Goal: Task Accomplishment & Management: Manage account settings

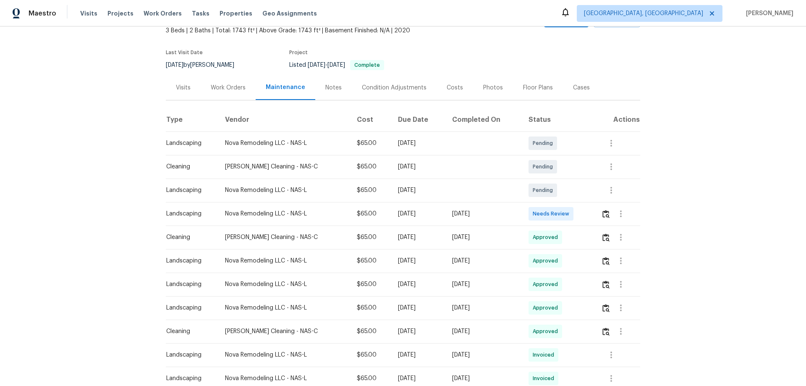
scroll to position [168, 0]
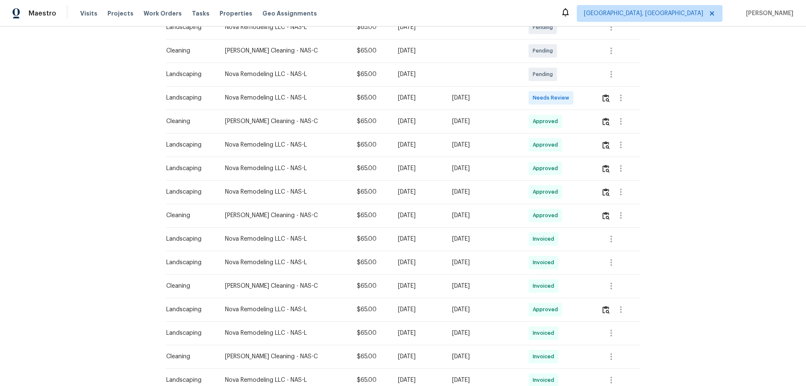
drag, startPoint x: 485, startPoint y: 116, endPoint x: 334, endPoint y: 98, distance: 152.5
click at [334, 98] on tbody "Landscaping Nova Remodeling LLC - NAS-L $65.00 Mon, Sep 08 2025 Pending Cleanin…" at bounding box center [403, 310] width 474 height 588
click at [246, 125] on div "Soledad Cleaning - NAS-C" at bounding box center [284, 121] width 118 height 8
click at [549, 117] on div "Approved" at bounding box center [545, 121] width 34 height 13
drag, startPoint x: 508, startPoint y: 121, endPoint x: 333, endPoint y: 111, distance: 174.9
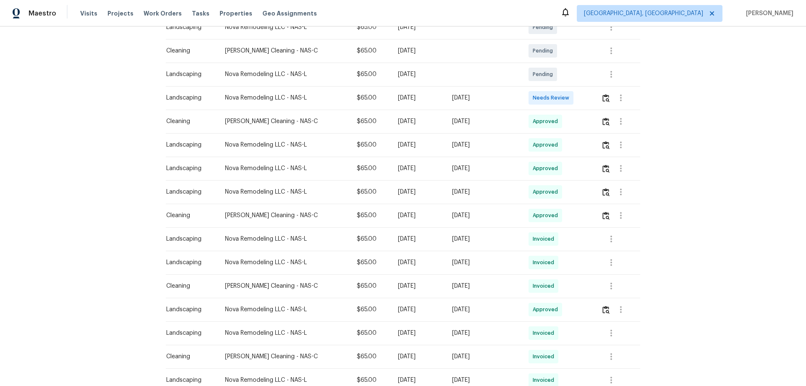
click at [354, 110] on tr "Cleaning Soledad Cleaning - NAS-C $65.00 Mon, Aug 18 2025 Sun, Aug 24 2025 Appr…" at bounding box center [403, 122] width 474 height 24
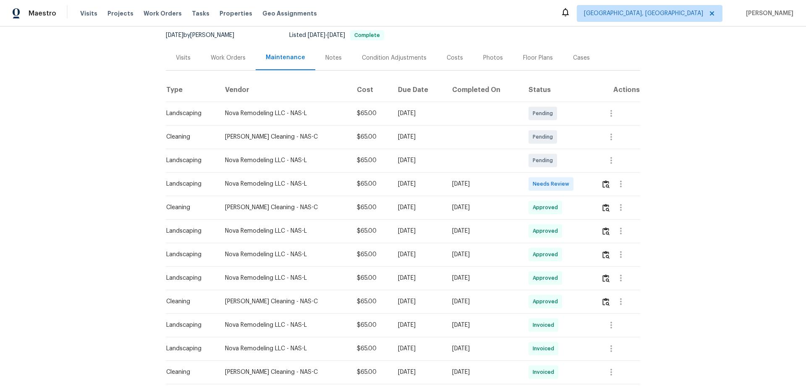
scroll to position [84, 0]
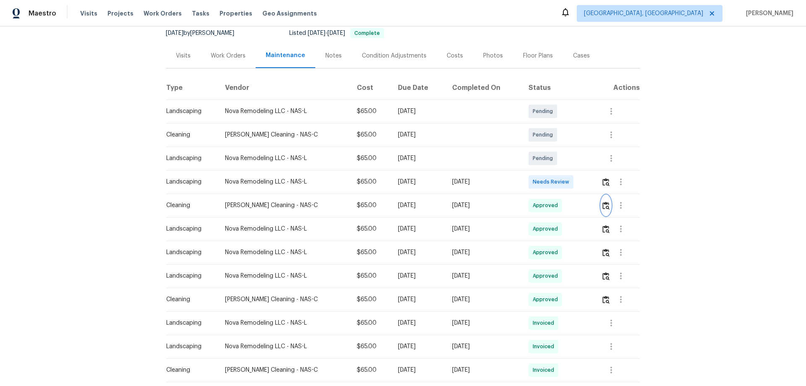
click at [602, 207] on img "button" at bounding box center [605, 205] width 7 height 8
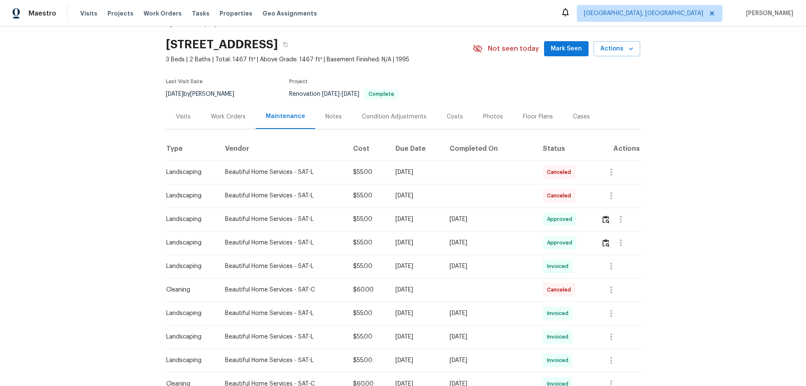
scroll to position [42, 0]
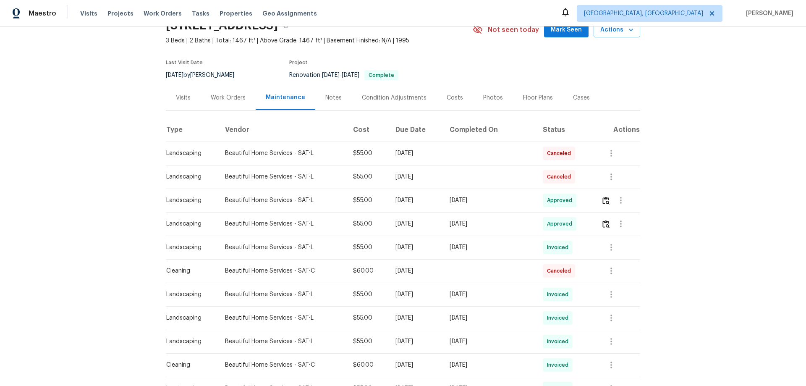
drag, startPoint x: 515, startPoint y: 193, endPoint x: 384, endPoint y: 213, distance: 132.9
click at [398, 213] on tbody "Landscaping Beautiful Home Services - SAT-L $55.00 Tue, Sep 02 2025 Canceled La…" at bounding box center [403, 364] width 474 height 447
click at [443, 230] on td "[DATE]" at bounding box center [416, 224] width 54 height 24
click at [444, 212] on tbody "Landscaping Beautiful Home Services - SAT-L $55.00 Tue, Sep 02 2025 Canceled La…" at bounding box center [403, 364] width 474 height 447
click at [604, 199] on img "button" at bounding box center [605, 200] width 7 height 8
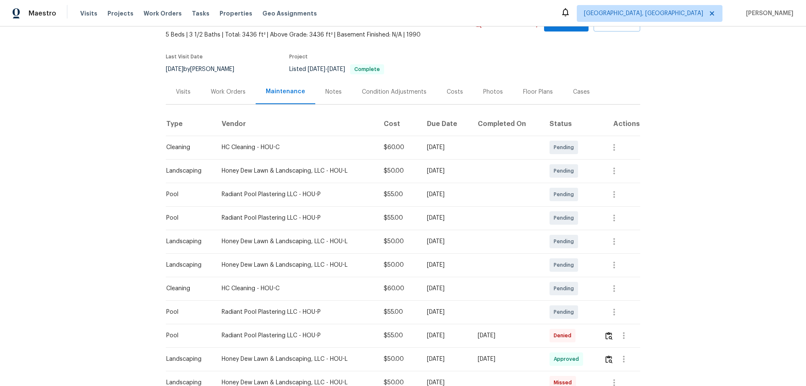
scroll to position [126, 0]
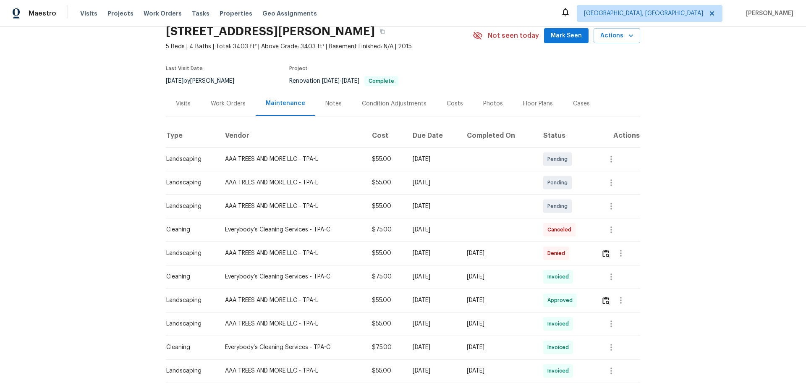
scroll to position [160, 0]
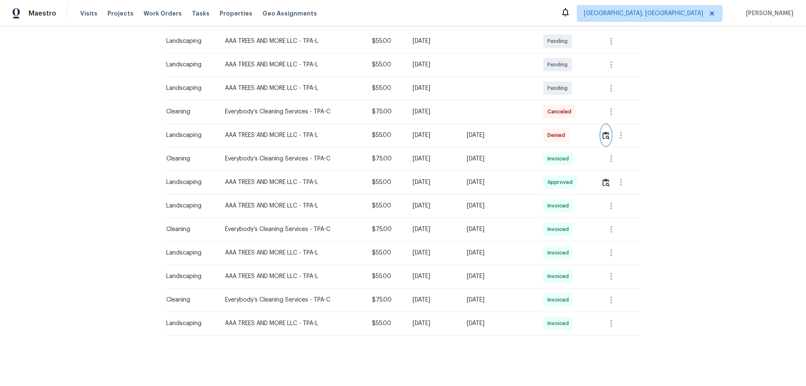
click at [604, 131] on img "button" at bounding box center [605, 135] width 7 height 8
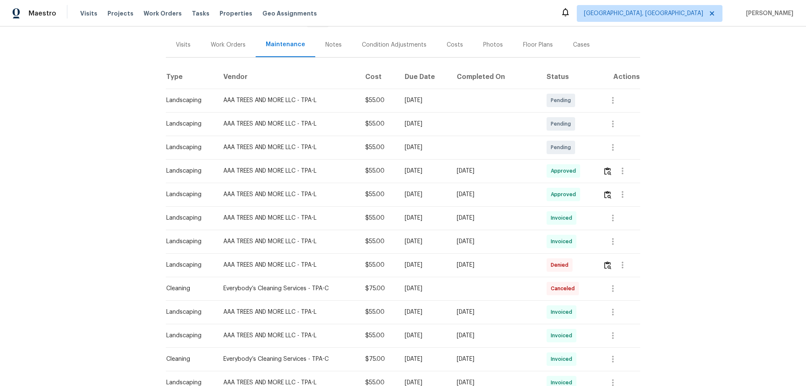
scroll to position [210, 0]
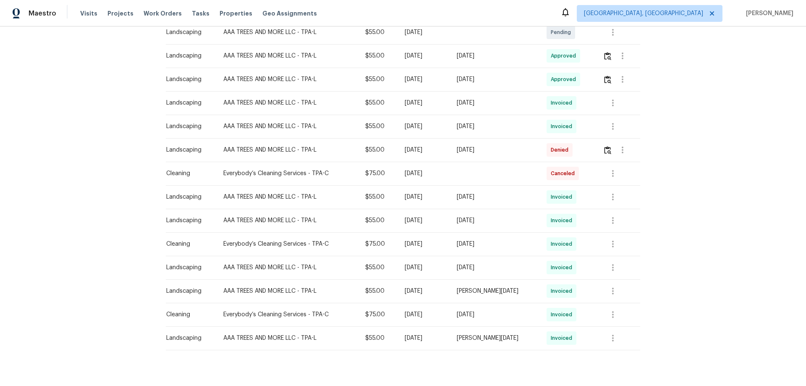
drag, startPoint x: 526, startPoint y: 55, endPoint x: 339, endPoint y: 59, distance: 187.6
click at [358, 58] on tr "Landscaping AAA TREES AND MORE LLC - TPA-L $55.00 Mon, Aug 18 2025 Sun, Aug 24 …" at bounding box center [403, 56] width 474 height 24
click at [604, 55] on img "button" at bounding box center [607, 56] width 7 height 8
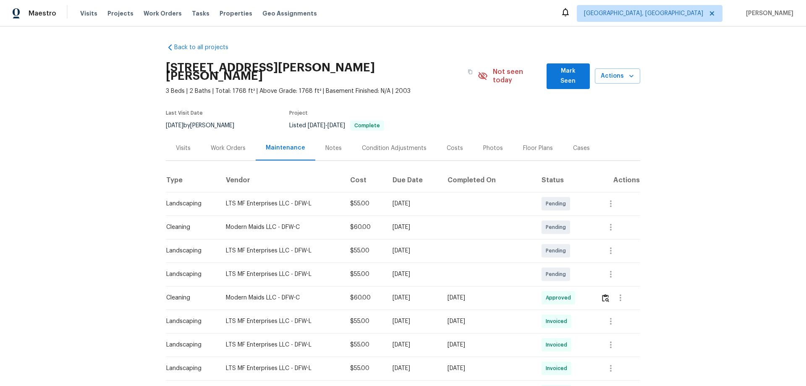
scroll to position [126, 0]
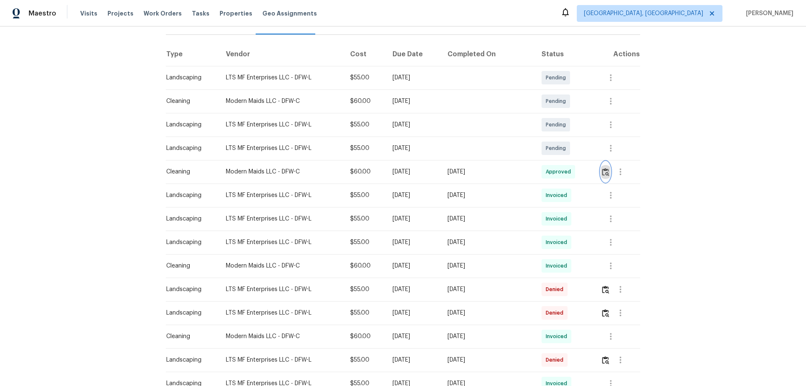
click at [603, 168] on img "button" at bounding box center [605, 172] width 7 height 8
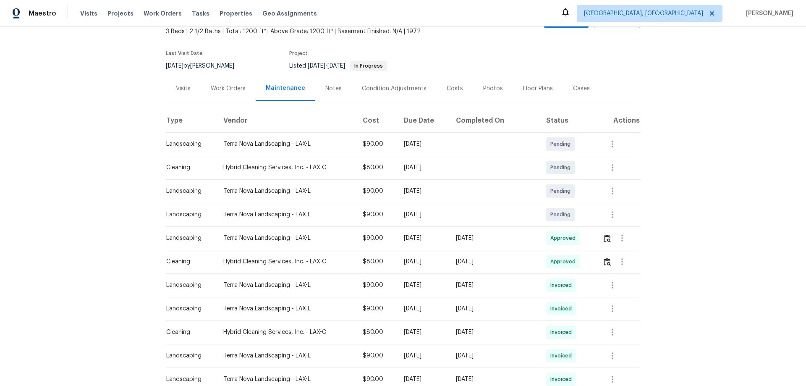
scroll to position [126, 0]
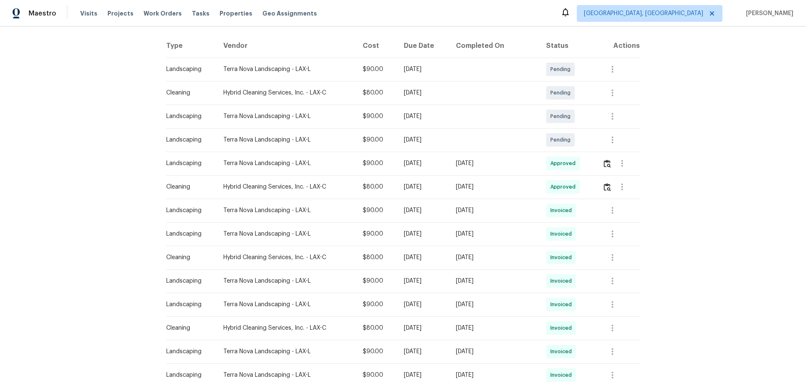
drag, startPoint x: 526, startPoint y: 165, endPoint x: 295, endPoint y: 165, distance: 230.4
click at [354, 164] on tr "Landscaping Terra Nova Landscaping - LAX-L $90.00 [DATE] [DATE] Approved" at bounding box center [403, 164] width 474 height 24
drag, startPoint x: 415, startPoint y: 188, endPoint x: 4, endPoint y: 199, distance: 411.5
click at [308, 190] on tr "Cleaning Hybrid Cleaning Services, Inc. - LAX-C $80.00 Mon, Aug 18 2025 Sun, Au…" at bounding box center [403, 187] width 474 height 24
click at [604, 187] on img "button" at bounding box center [607, 187] width 7 height 8
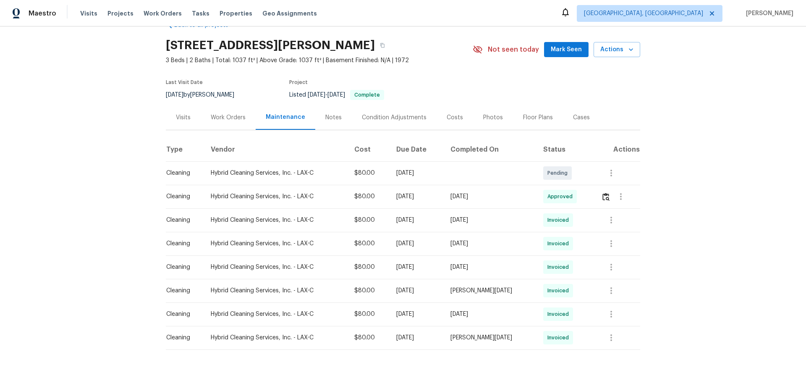
scroll to position [43, 0]
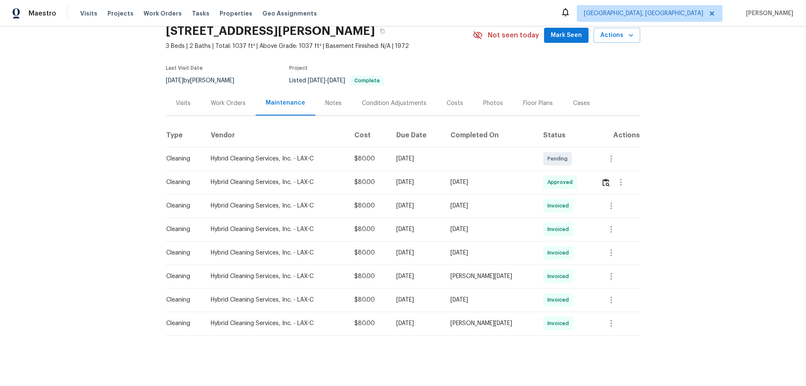
drag, startPoint x: 598, startPoint y: 174, endPoint x: 604, endPoint y: 175, distance: 5.9
click at [599, 174] on td at bounding box center [617, 182] width 46 height 24
click at [604, 178] on img "button" at bounding box center [605, 182] width 7 height 8
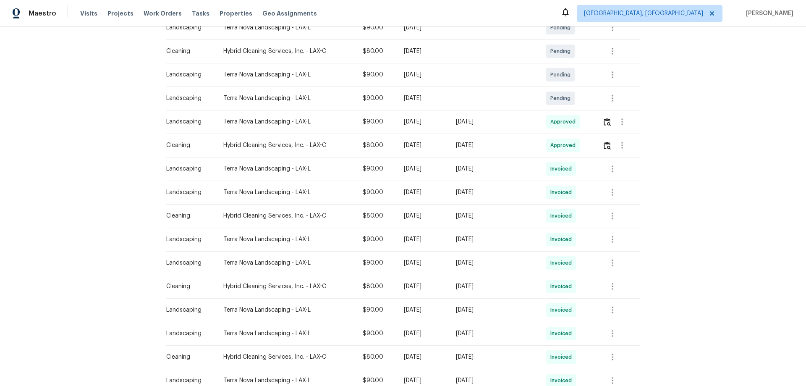
scroll to position [168, 0]
click at [604, 144] on img "button" at bounding box center [607, 145] width 7 height 8
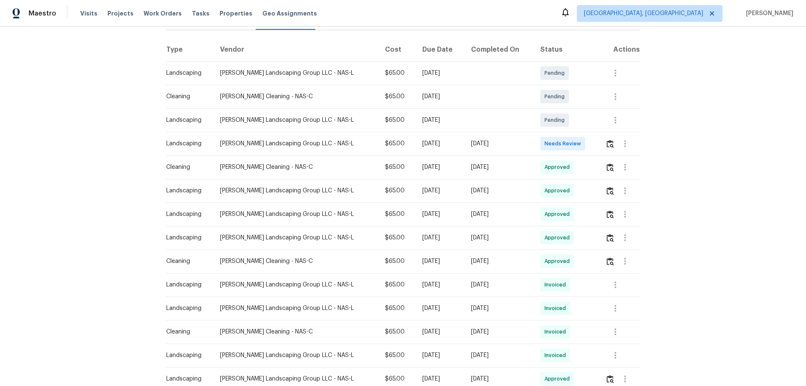
scroll to position [126, 0]
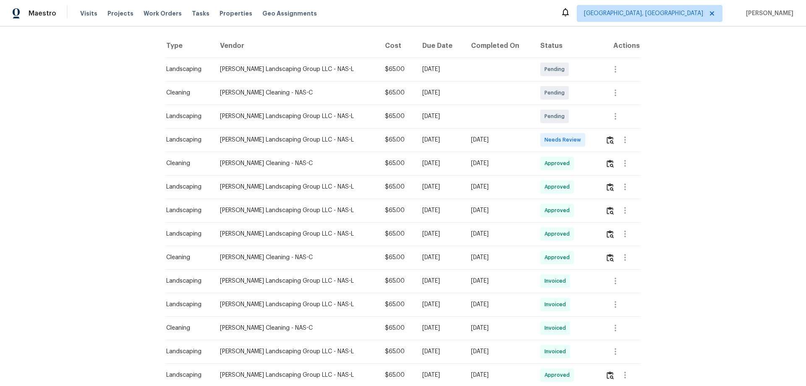
drag, startPoint x: 509, startPoint y: 166, endPoint x: 427, endPoint y: 161, distance: 82.4
click at [449, 162] on tr "Cleaning [PERSON_NAME] Cleaning - NAS-C $65.00 [DATE] [DATE] Approved" at bounding box center [403, 164] width 474 height 24
click at [604, 165] on td at bounding box center [620, 164] width 42 height 24
click at [606, 167] on img "button" at bounding box center [609, 163] width 7 height 8
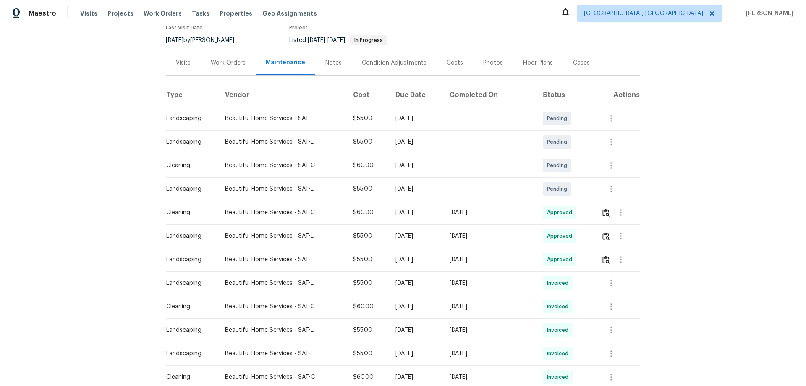
scroll to position [168, 0]
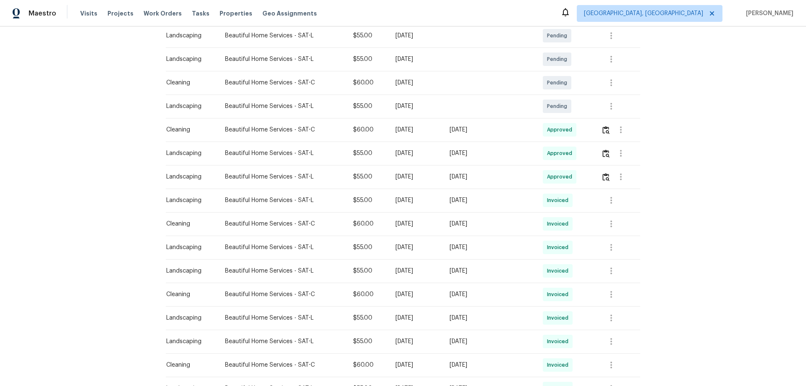
drag, startPoint x: 421, startPoint y: 115, endPoint x: 339, endPoint y: 111, distance: 81.9
click at [339, 118] on tr "Cleaning Beautiful Home Services - SAT-C $60.00 Mon, Aug 18 2025 Thu, Aug 21 20…" at bounding box center [403, 130] width 474 height 24
drag, startPoint x: 456, startPoint y: 149, endPoint x: 580, endPoint y: 150, distance: 123.4
click at [549, 151] on tr "Landscaping Beautiful Home Services - SAT-L $55.00 Mon, Aug 18 2025 Sun, Aug 24…" at bounding box center [403, 153] width 474 height 24
drag, startPoint x: 597, startPoint y: 144, endPoint x: 603, endPoint y: 141, distance: 6.2
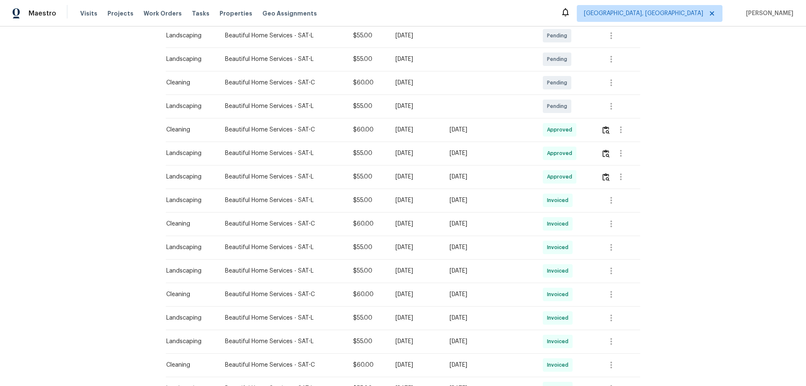
click at [603, 141] on td at bounding box center [617, 153] width 46 height 24
click at [603, 149] on img "button" at bounding box center [605, 153] width 7 height 8
